Goal: Navigation & Orientation: Understand site structure

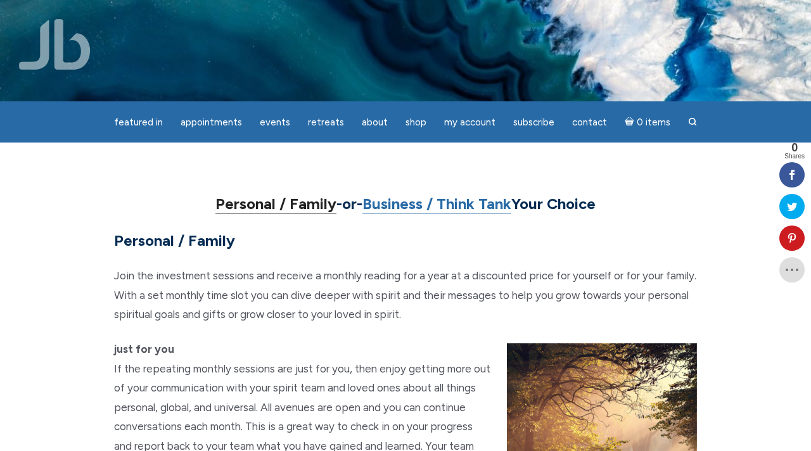
click at [281, 203] on link "Personal / Family" at bounding box center [275, 204] width 121 height 19
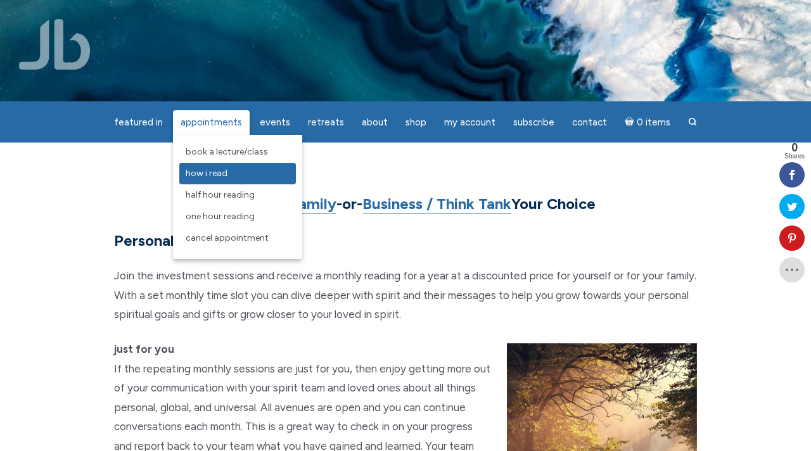
click at [219, 175] on span "How I Read" at bounding box center [207, 173] width 42 height 11
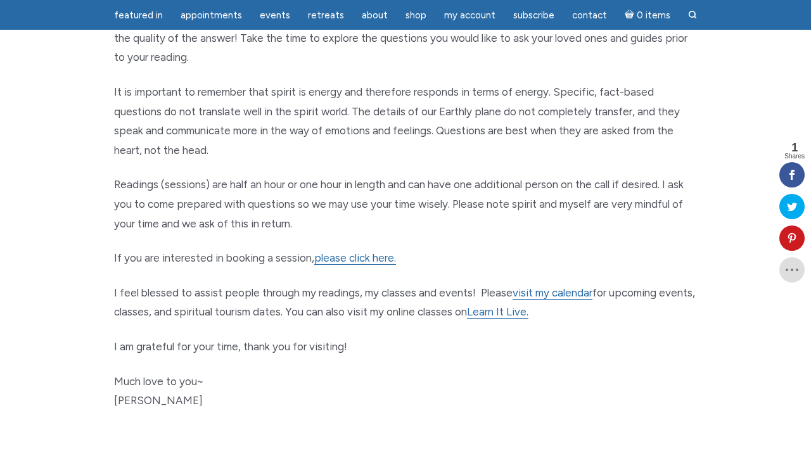
scroll to position [585, 0]
click at [365, 259] on link "please click here." at bounding box center [355, 257] width 82 height 13
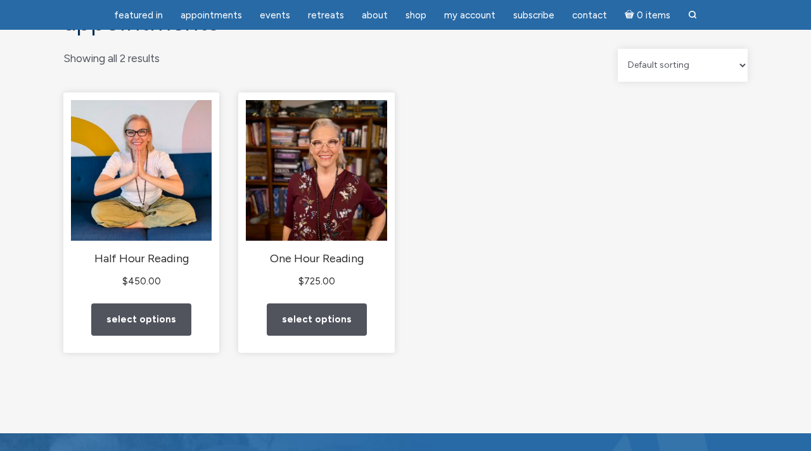
scroll to position [144, 0]
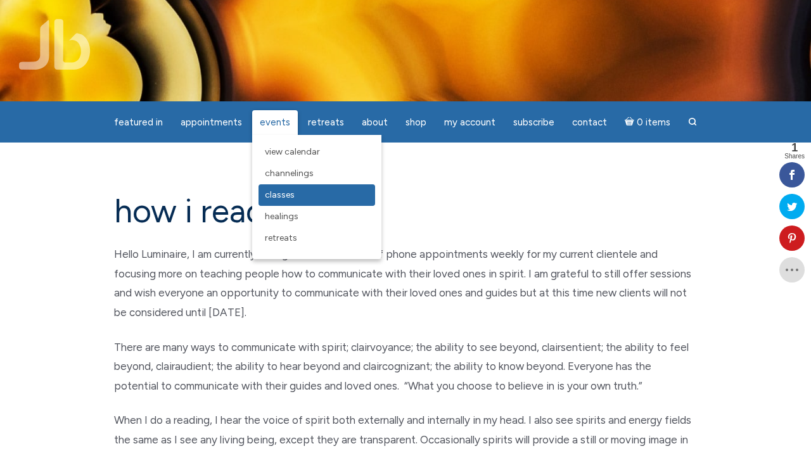
click at [286, 187] on link "Classes" at bounding box center [317, 195] width 117 height 22
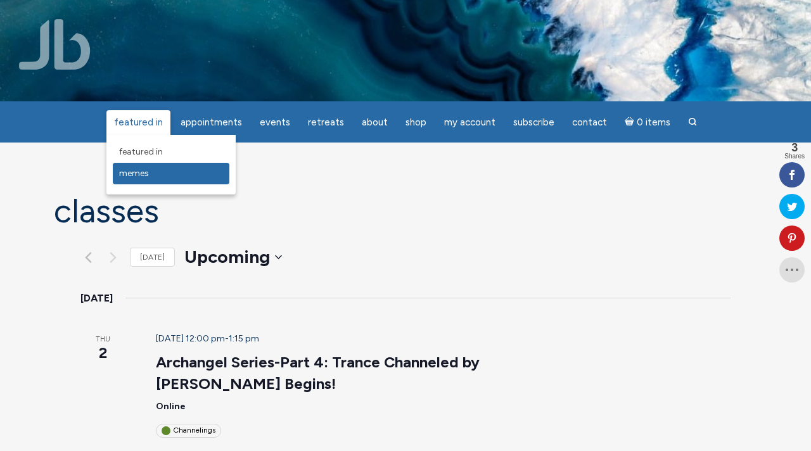
click at [157, 172] on link "Memes" at bounding box center [171, 174] width 117 height 22
